Goal: Browse casually: Explore the website without a specific task or goal

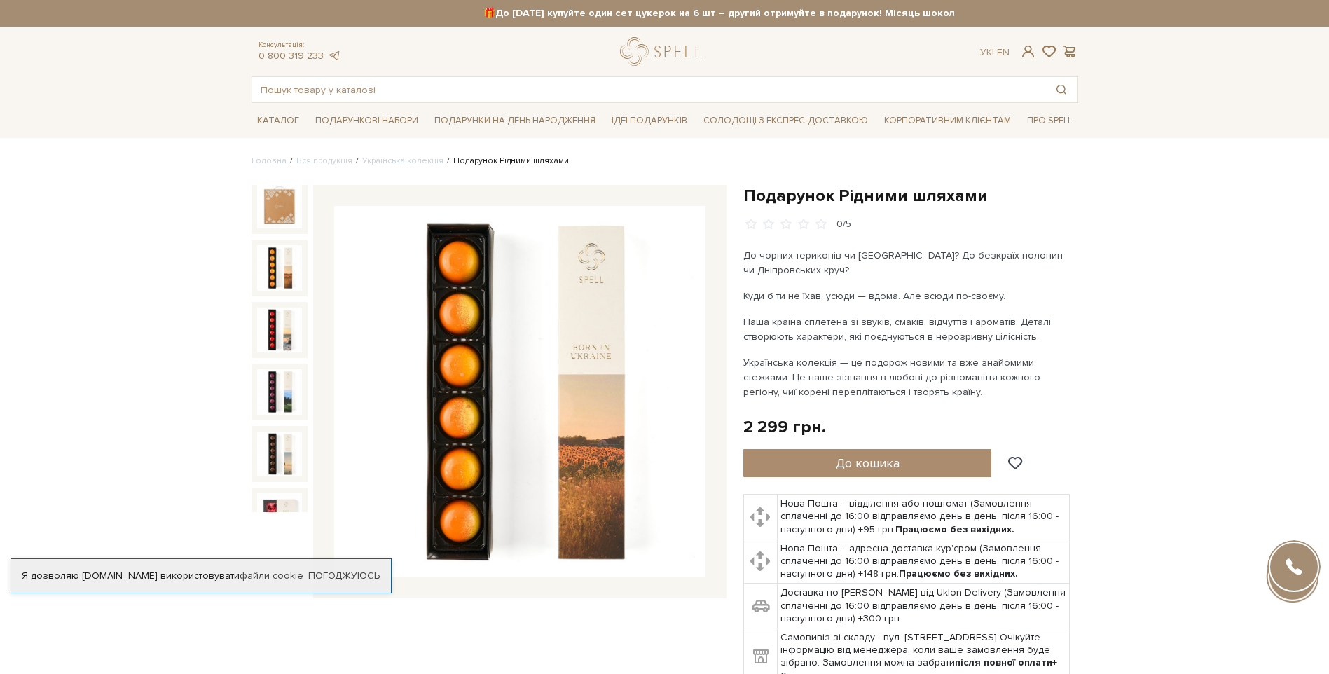
scroll to position [73, 0]
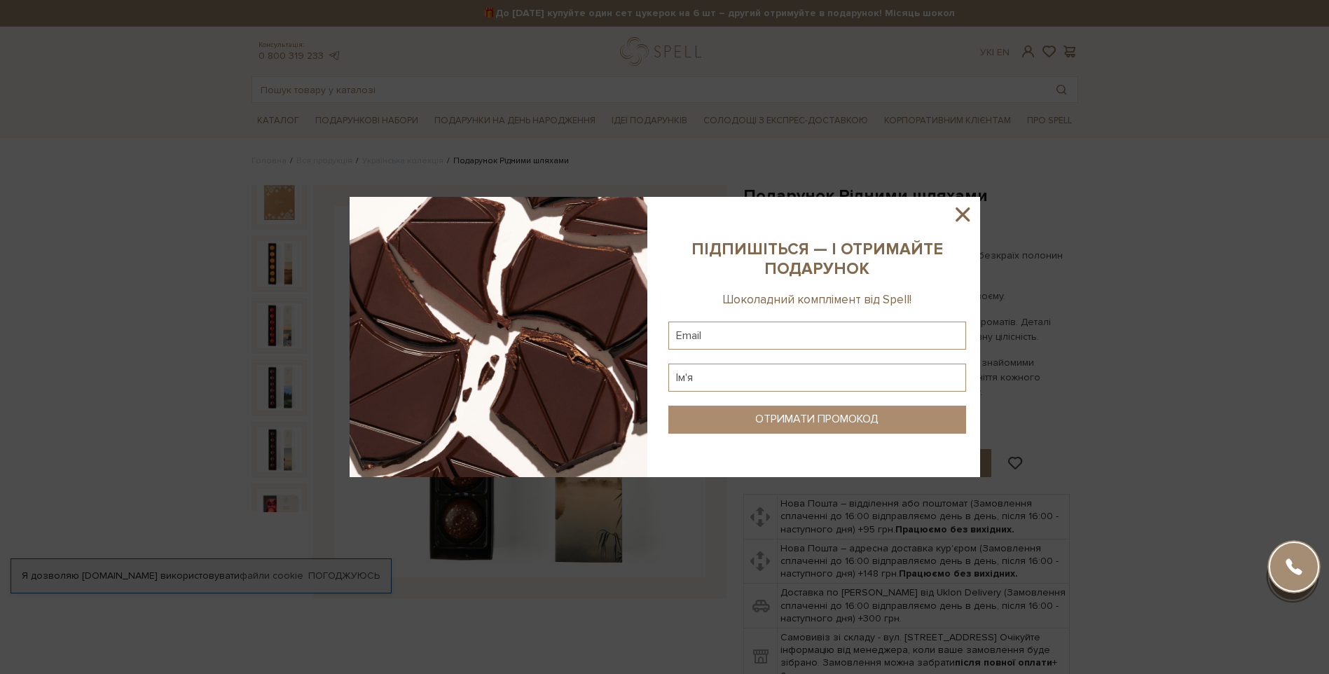
click at [957, 210] on icon at bounding box center [962, 214] width 14 height 14
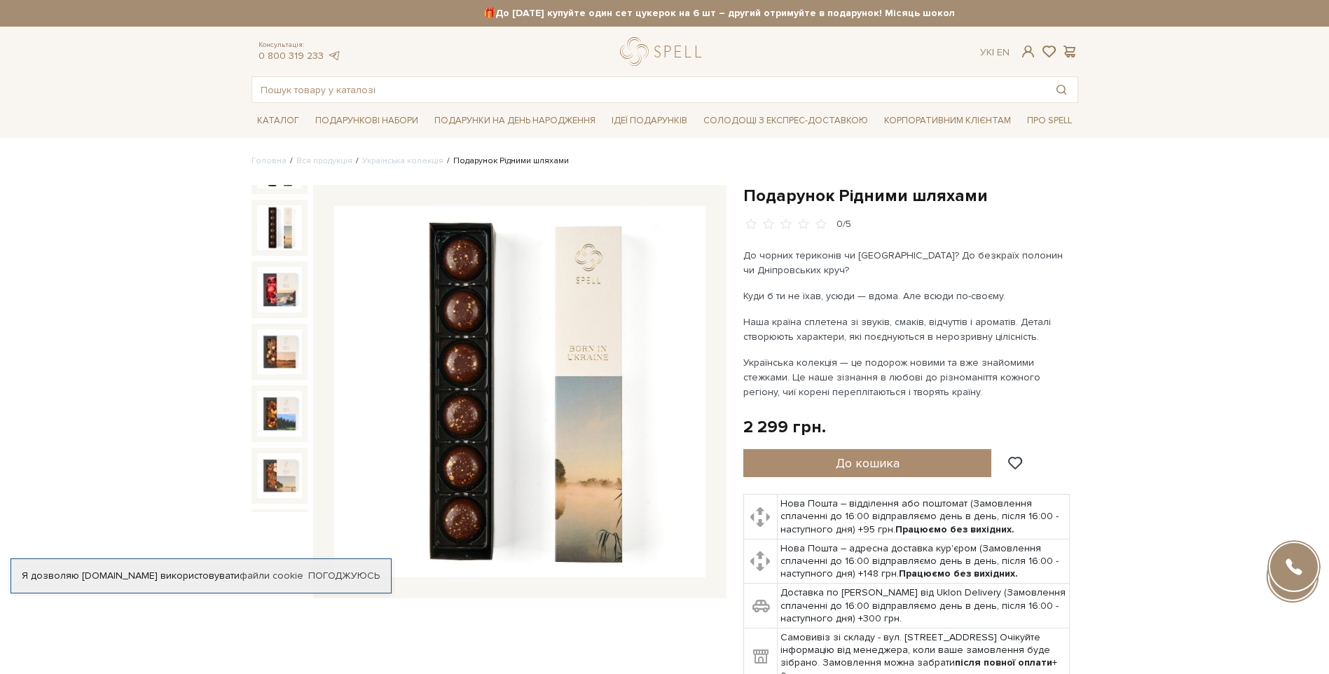
scroll to position [328, 0]
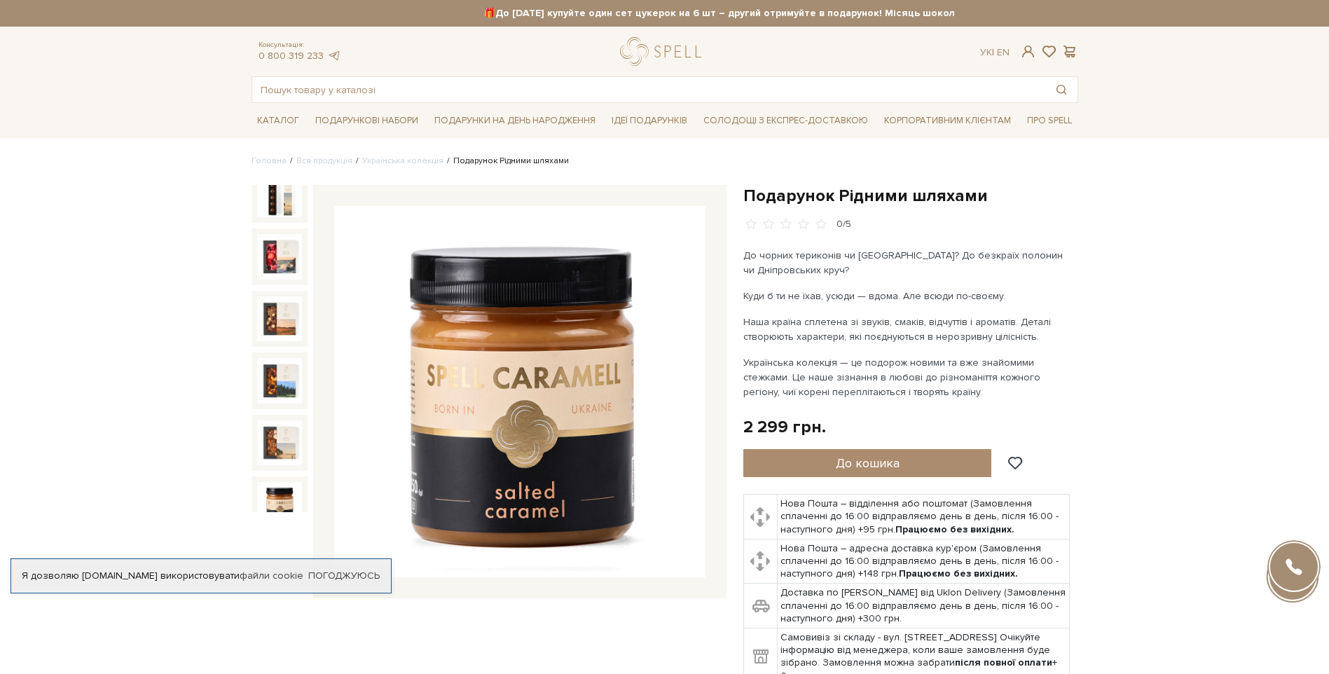
click at [279, 490] on img at bounding box center [279, 504] width 45 height 45
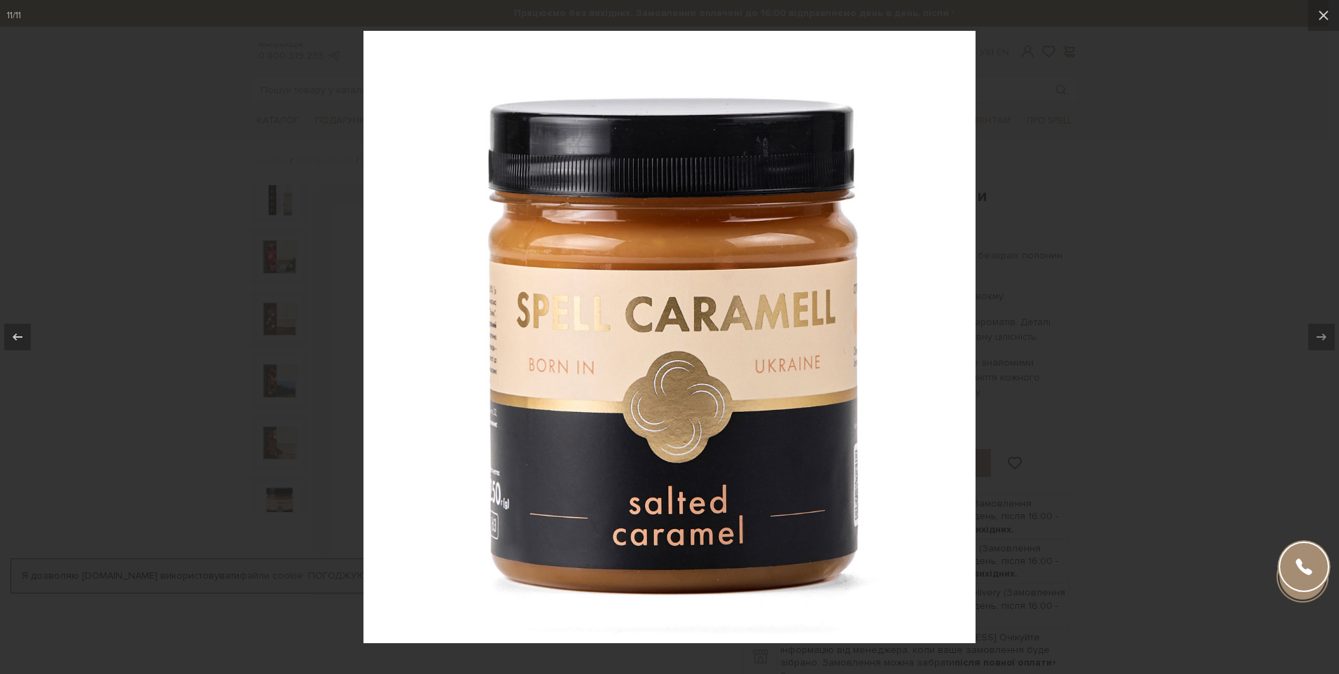
click at [1084, 359] on div at bounding box center [669, 337] width 1339 height 674
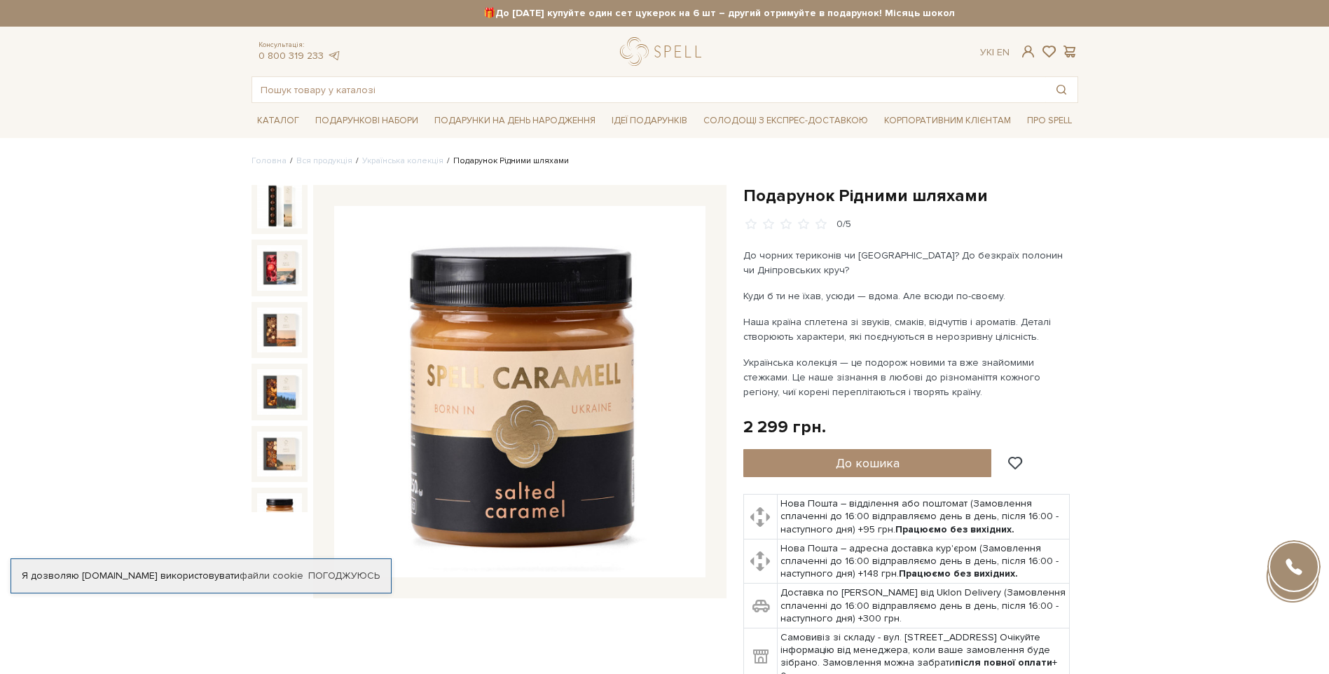
scroll to position [307, 0]
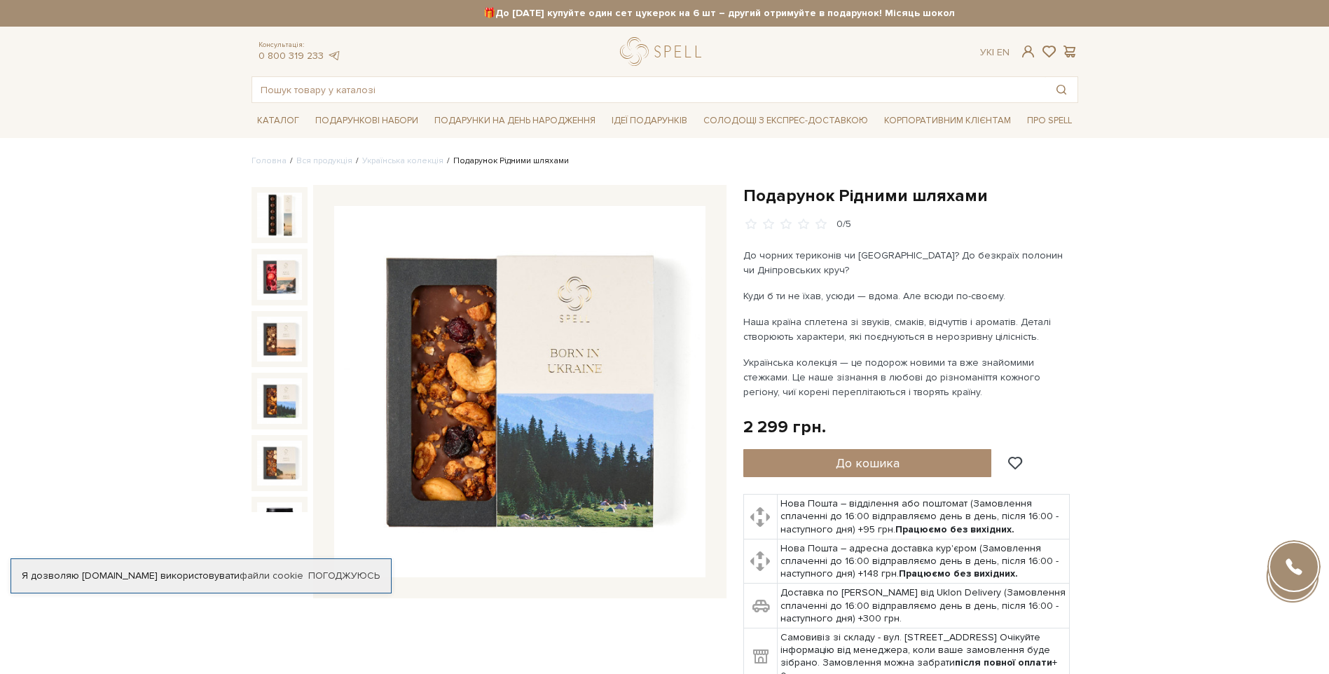
click at [277, 390] on img at bounding box center [279, 400] width 45 height 45
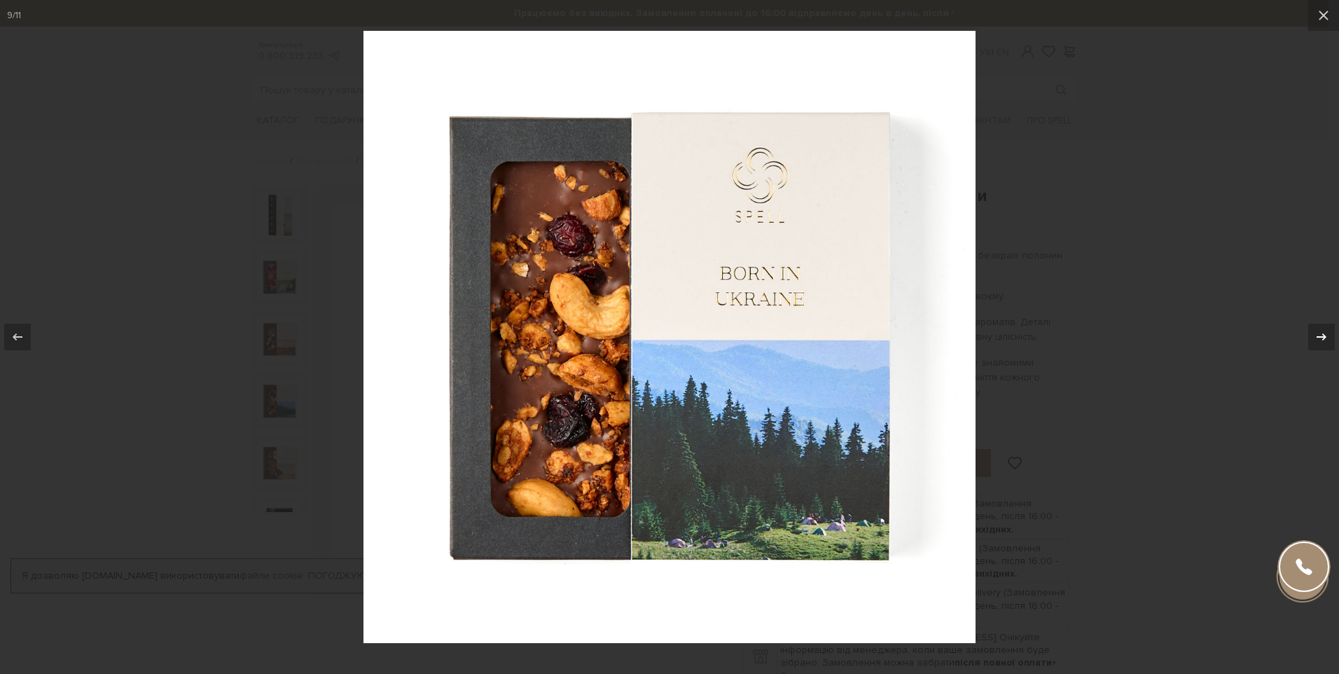
click at [1328, 333] on div at bounding box center [1321, 337] width 27 height 27
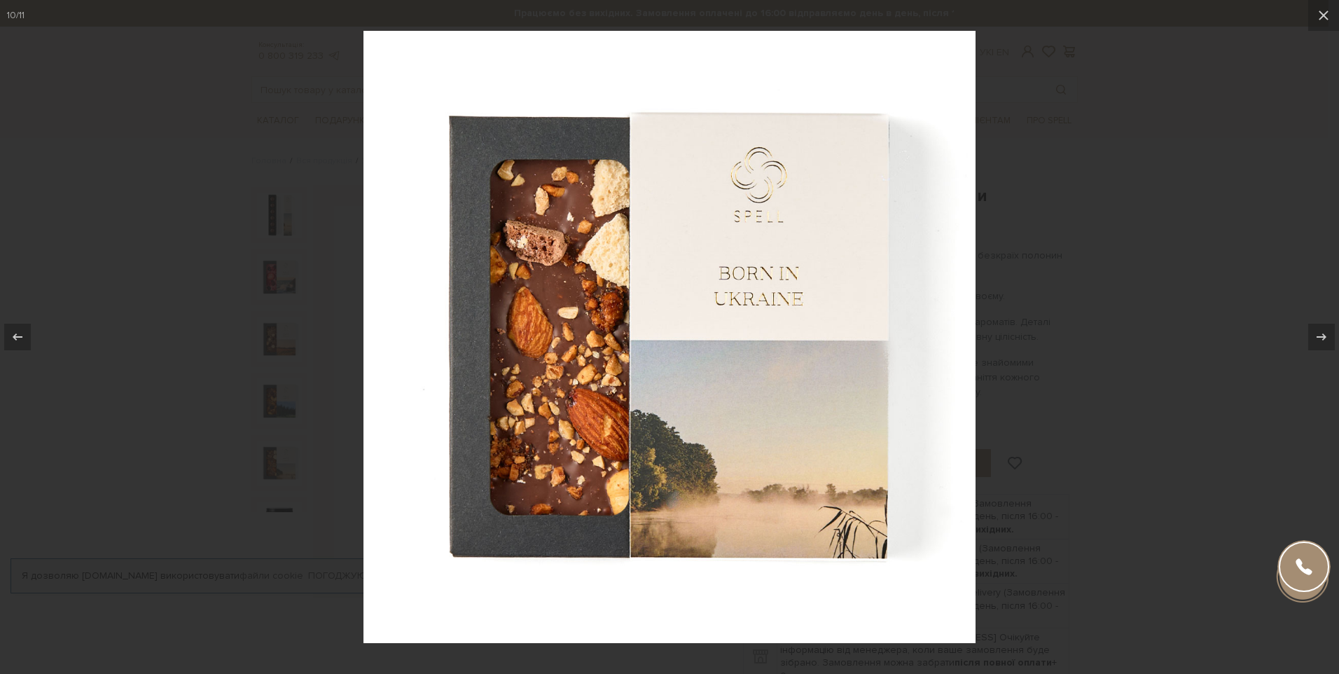
click at [1105, 389] on div at bounding box center [669, 337] width 1339 height 674
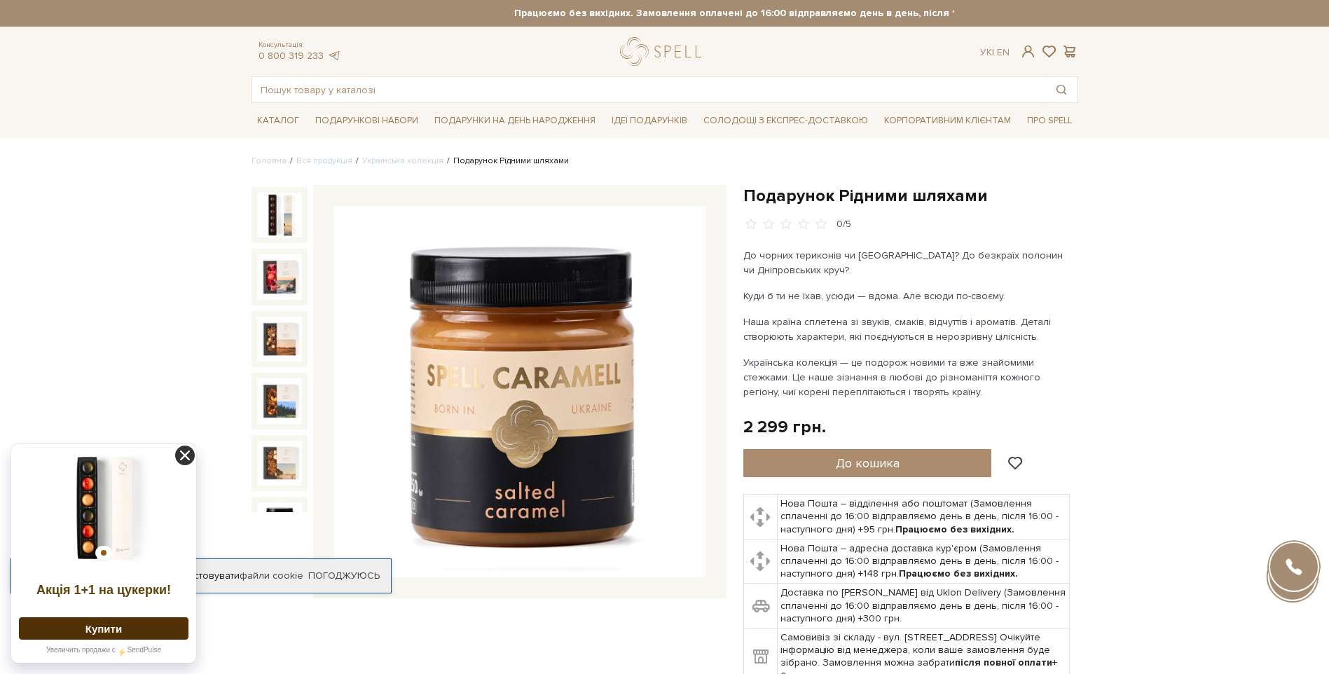
click at [181, 457] on icon at bounding box center [185, 455] width 20 height 20
